Goal: Task Accomplishment & Management: Use online tool/utility

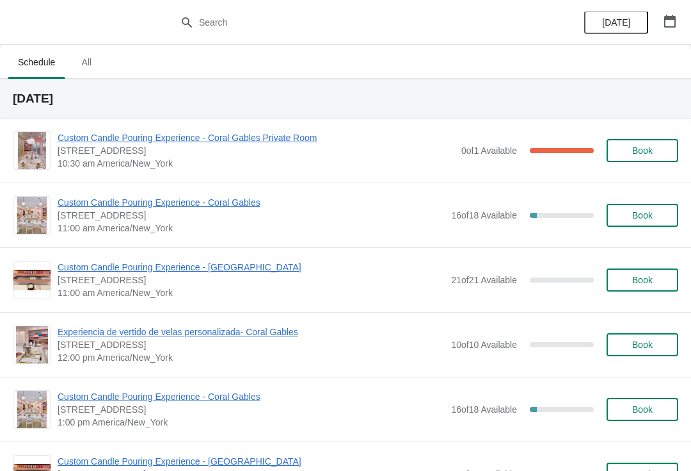
scroll to position [277, 0]
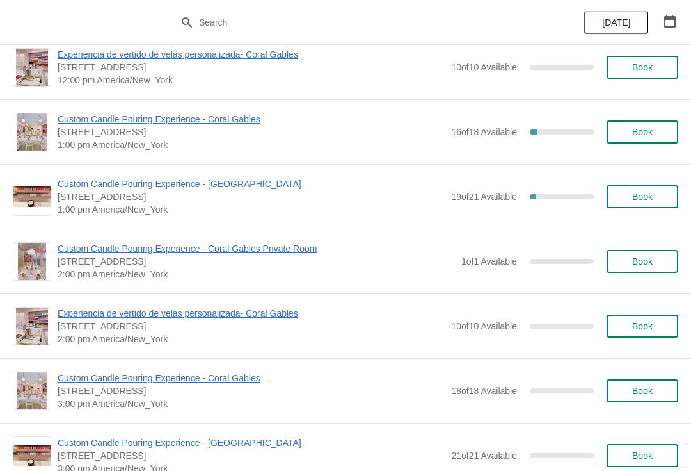
click at [224, 124] on span "Custom Candle Pouring Experience - Coral Gables" at bounding box center [251, 119] width 387 height 13
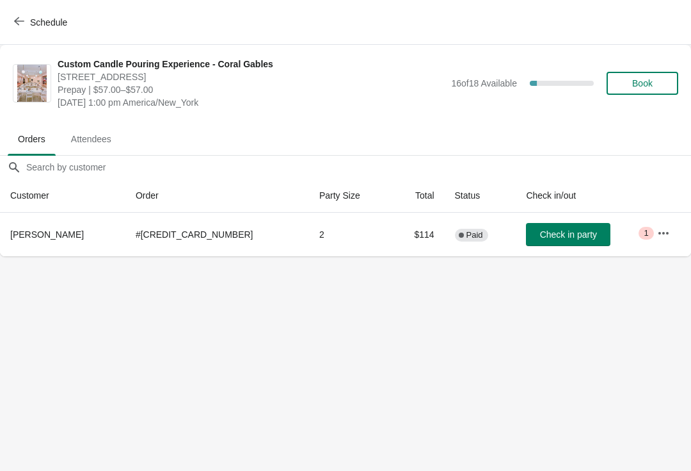
scroll to position [0, 0]
click at [659, 232] on icon "button" at bounding box center [664, 232] width 10 height 3
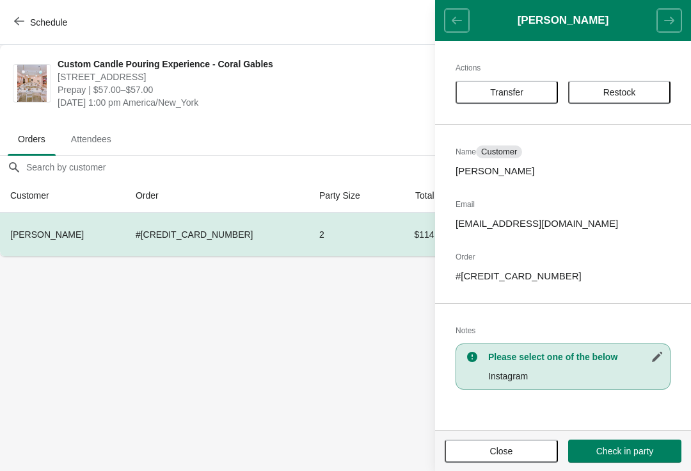
click at [513, 101] on button "Transfer" at bounding box center [507, 92] width 102 height 23
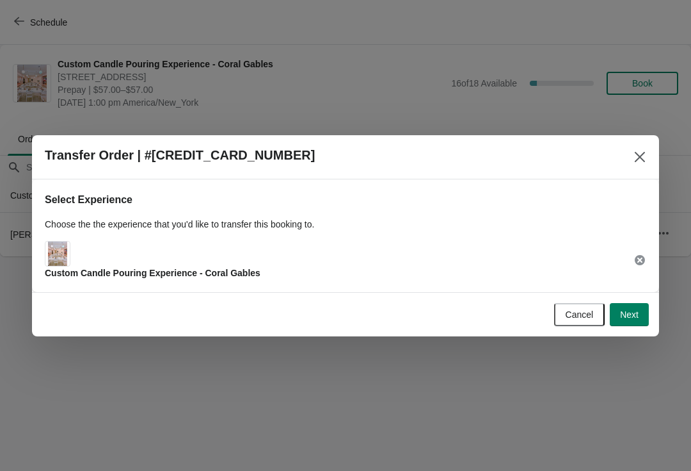
click at [621, 315] on span "Next" at bounding box center [629, 314] width 19 height 10
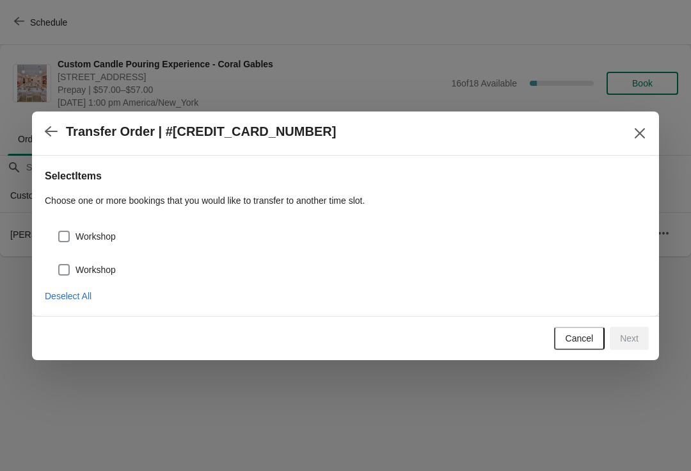
click at [68, 257] on div "Workshop" at bounding box center [346, 264] width 602 height 28
click at [66, 232] on span at bounding box center [64, 236] width 12 height 12
click at [59, 231] on input "Workshop" at bounding box center [58, 230] width 1 height 1
checkbox input "true"
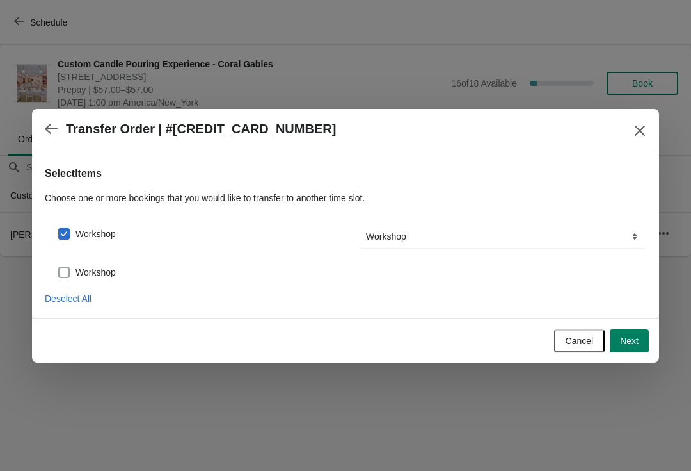
click at [74, 263] on label "Workshop" at bounding box center [87, 272] width 58 height 18
click at [59, 266] on input "Workshop" at bounding box center [58, 266] width 1 height 1
checkbox input "true"
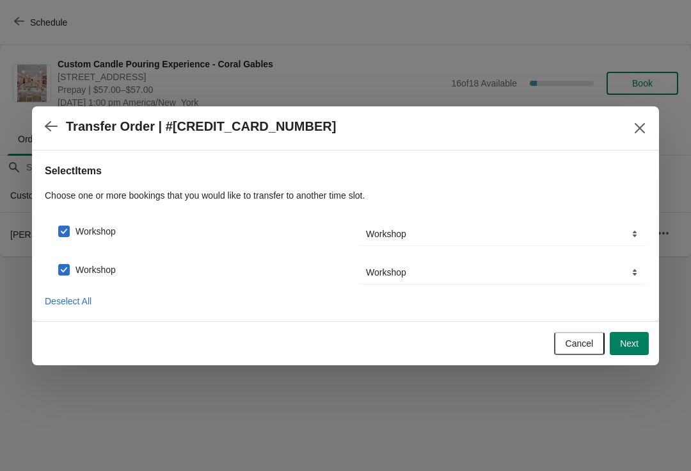
click at [620, 344] on span "Next" at bounding box center [629, 343] width 19 height 10
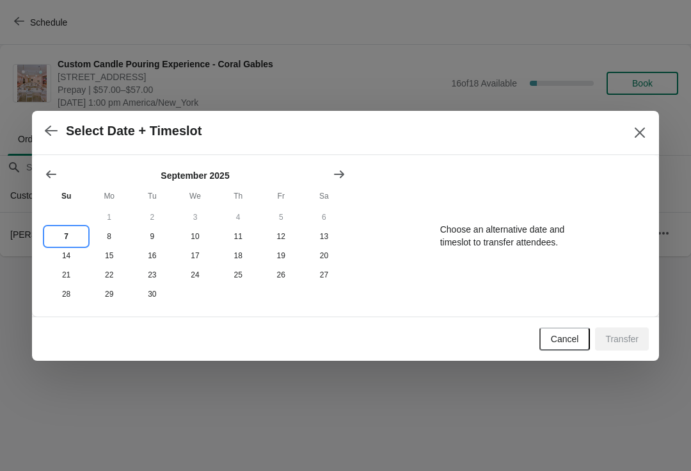
click at [67, 236] on button "7" at bounding box center [66, 236] width 43 height 19
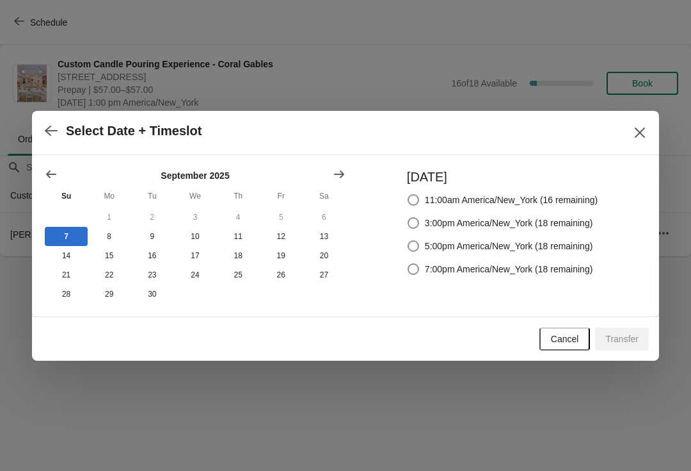
click at [467, 225] on span "3:00pm America/New_York (18 remaining)" at bounding box center [509, 222] width 168 height 13
click at [408, 218] on input "3:00pm America/New_York (18 remaining)" at bounding box center [408, 217] width 1 height 1
radio input "true"
click at [640, 347] on button "Transfer" at bounding box center [622, 338] width 54 height 23
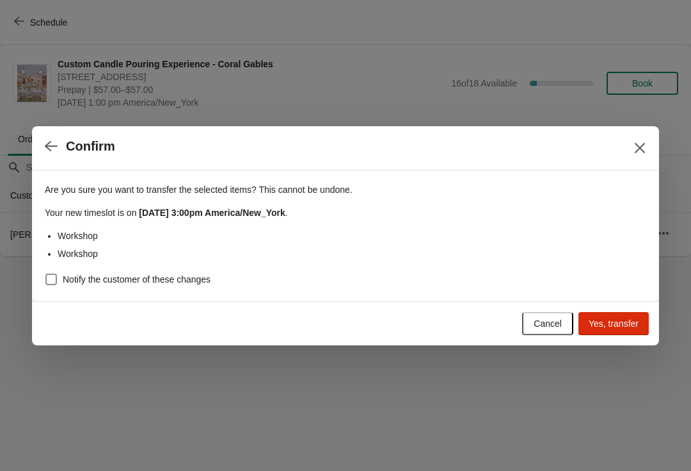
click at [48, 273] on span at bounding box center [51, 279] width 12 height 12
click at [46, 273] on input "Notify the customer of these changes" at bounding box center [45, 273] width 1 height 1
checkbox input "true"
click at [612, 324] on span "Yes, transfer" at bounding box center [614, 323] width 50 height 10
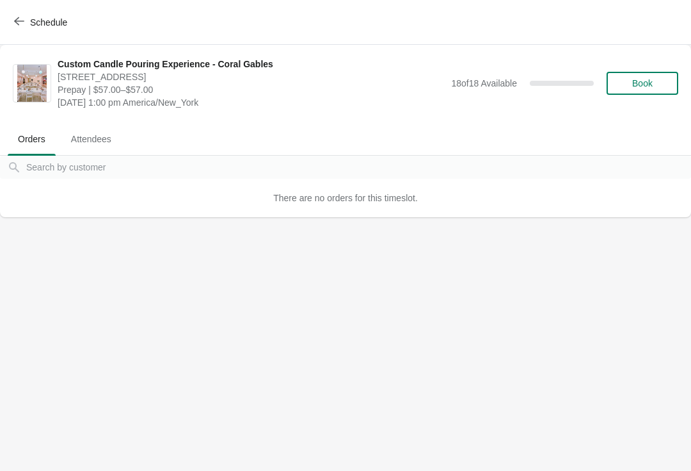
click at [51, 26] on span "Schedule" at bounding box center [48, 22] width 37 height 10
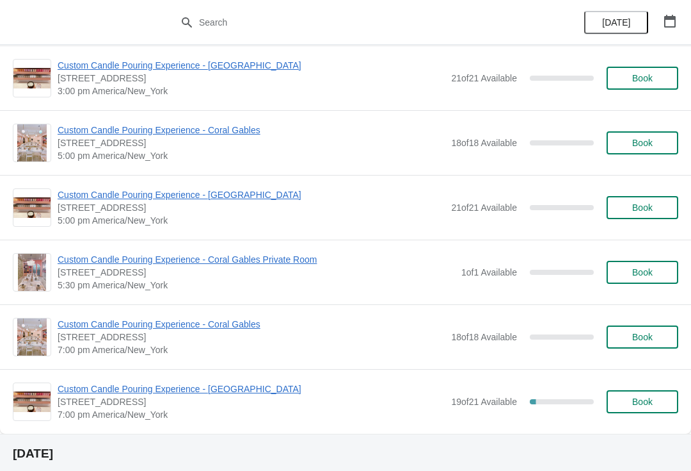
scroll to position [657, 0]
